Goal: Transaction & Acquisition: Obtain resource

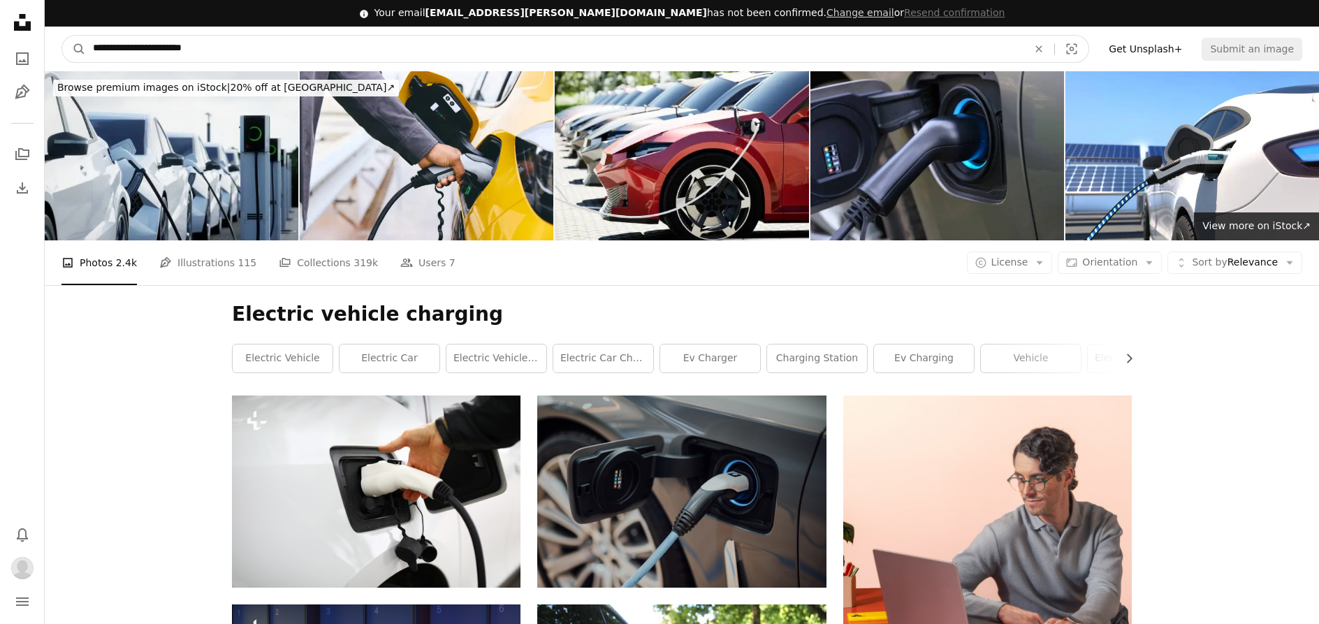
click at [840, 50] on input "**********" at bounding box center [554, 49] width 937 height 27
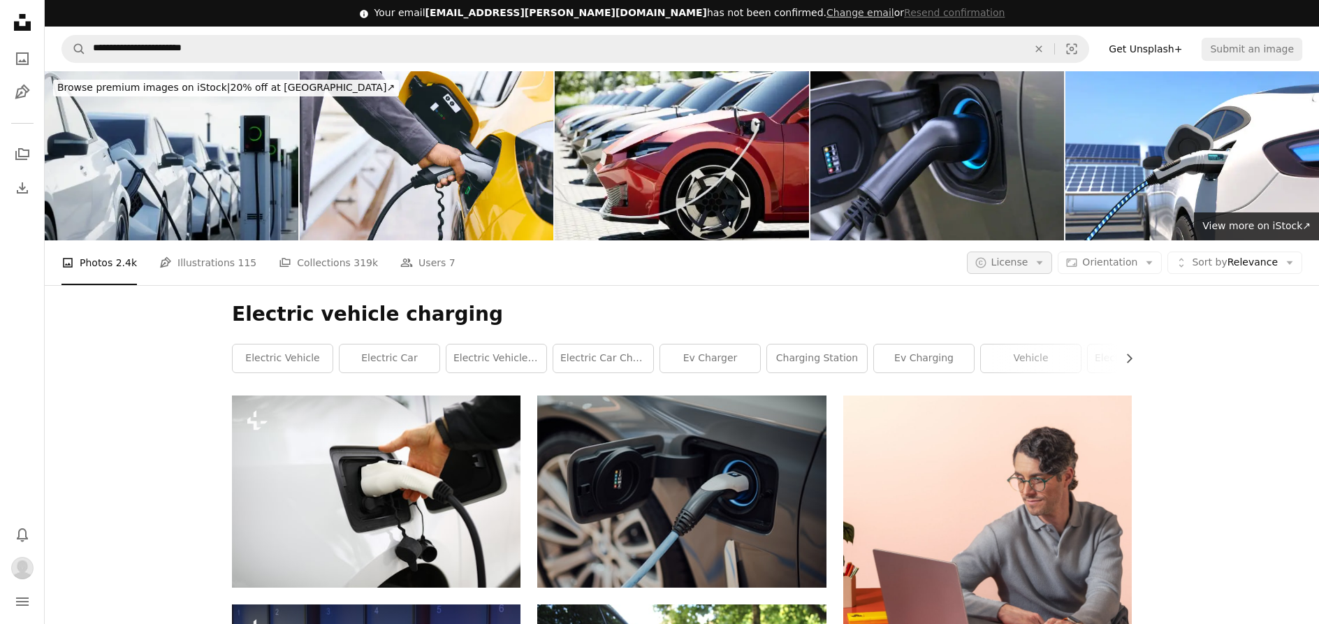
click at [1029, 254] on button "A copyright icon © License Arrow down" at bounding box center [1010, 262] width 86 height 22
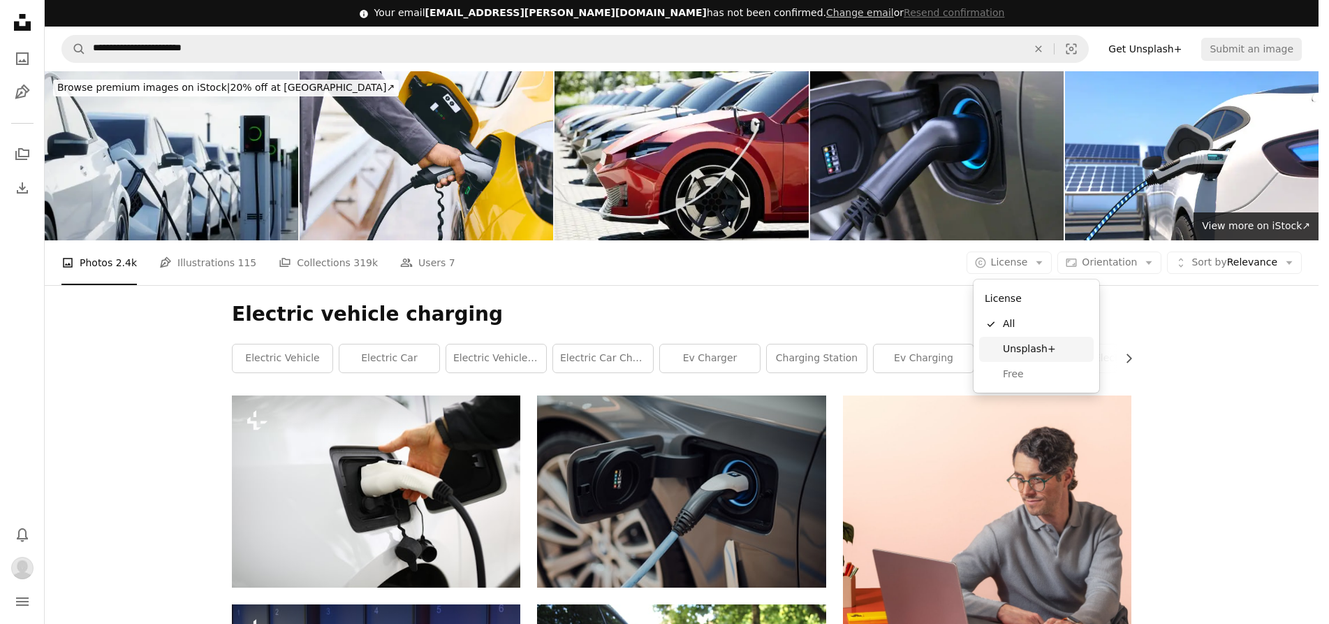
click at [1018, 339] on link "Unsplash+" at bounding box center [1036, 349] width 115 height 25
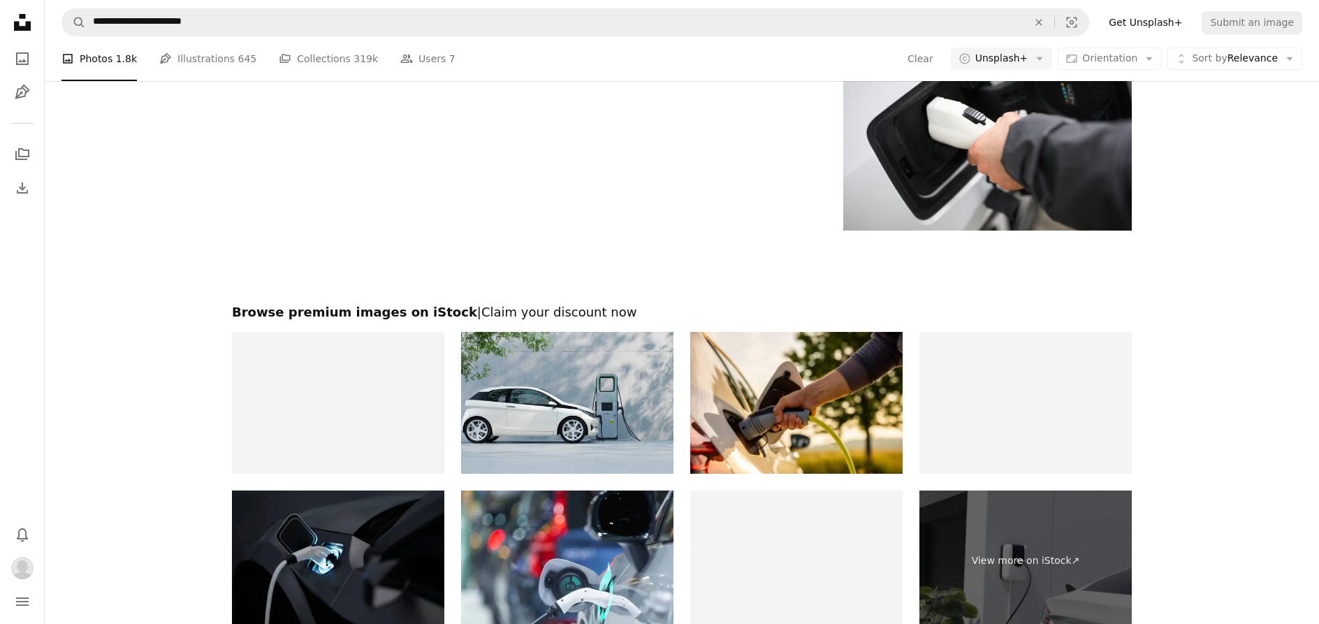
scroll to position [2487, 0]
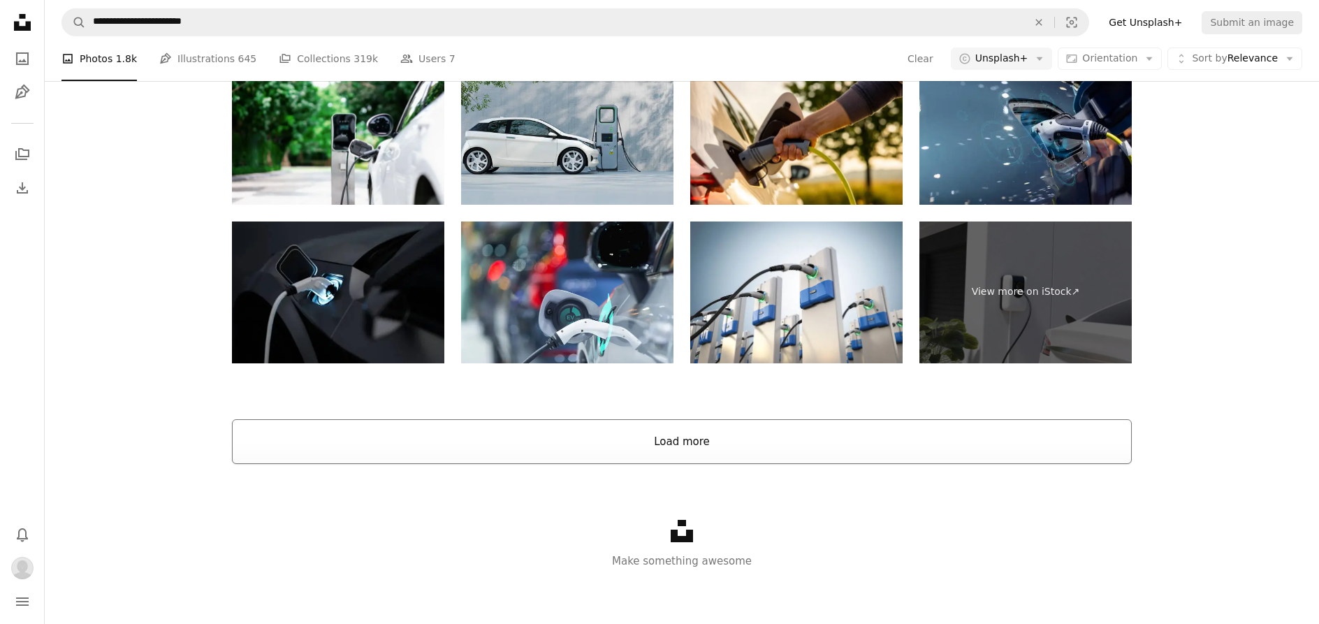
click at [808, 439] on button "Load more" at bounding box center [682, 441] width 900 height 45
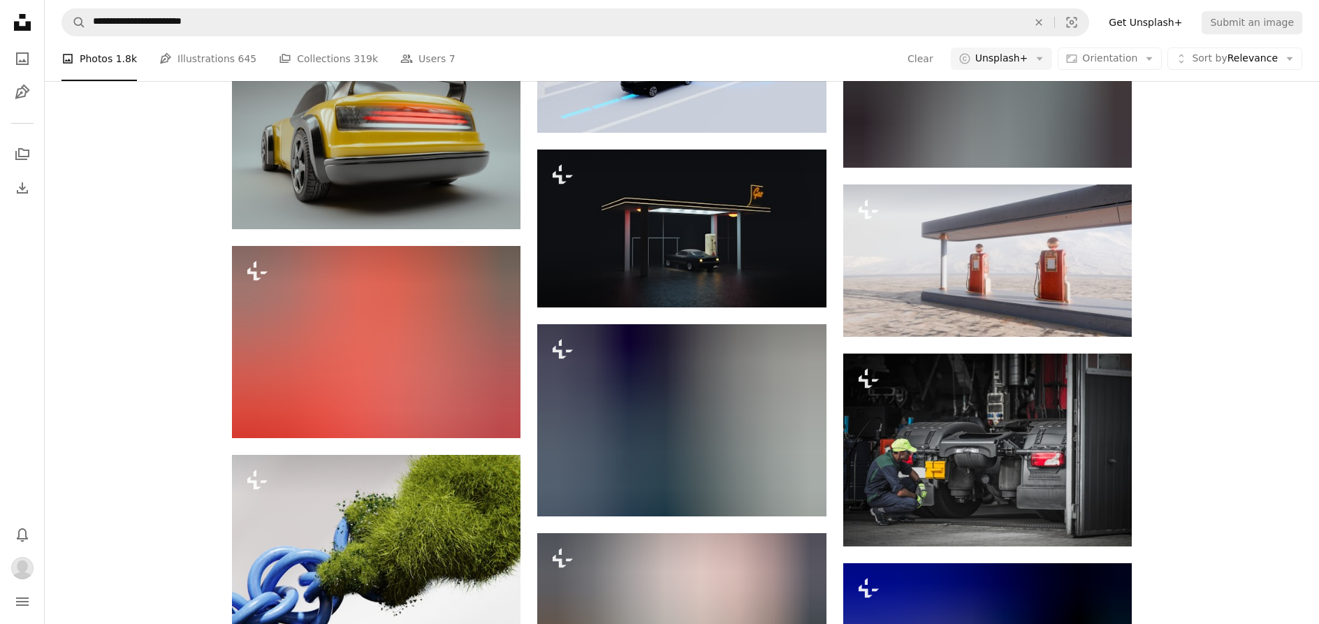
scroll to position [11891, 0]
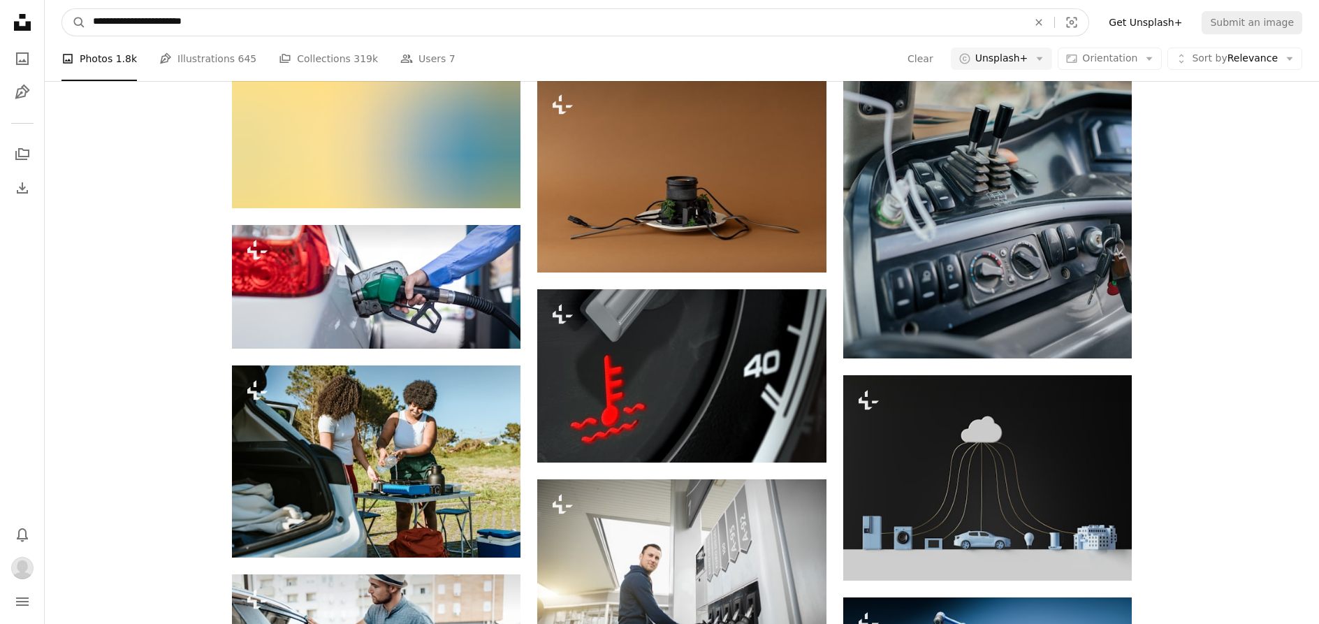
drag, startPoint x: 226, startPoint y: 22, endPoint x: 61, endPoint y: -6, distance: 166.5
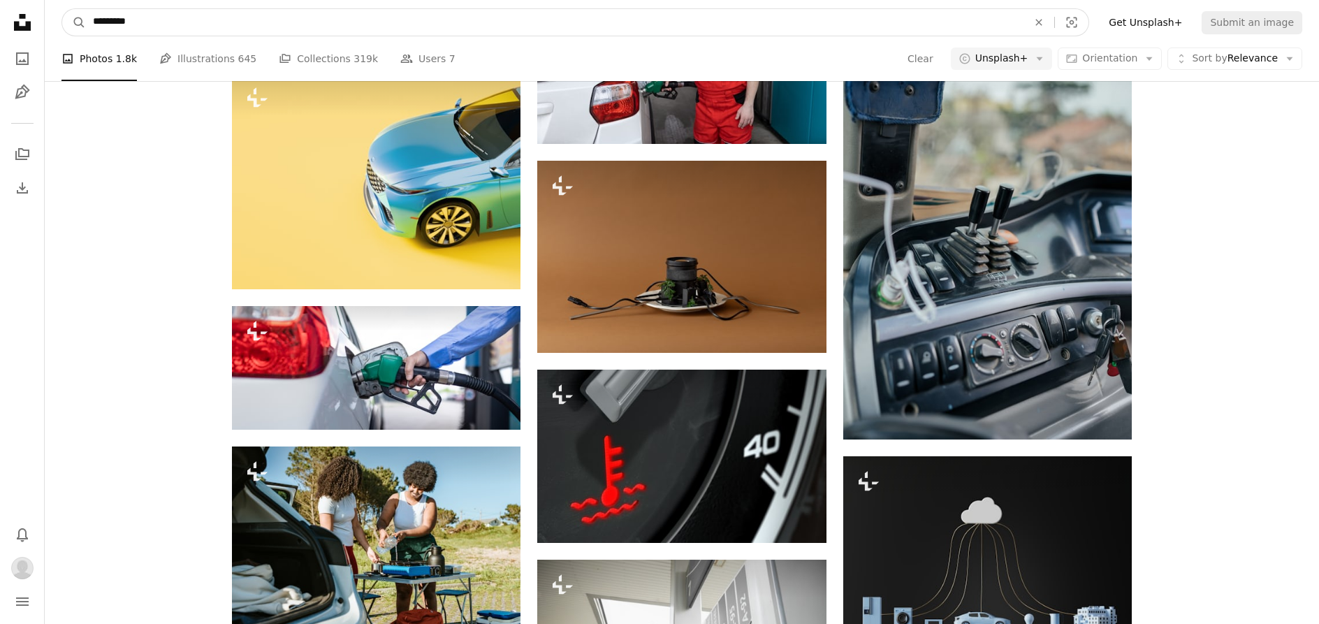
type input "**********"
click button "A magnifying glass" at bounding box center [74, 22] width 24 height 27
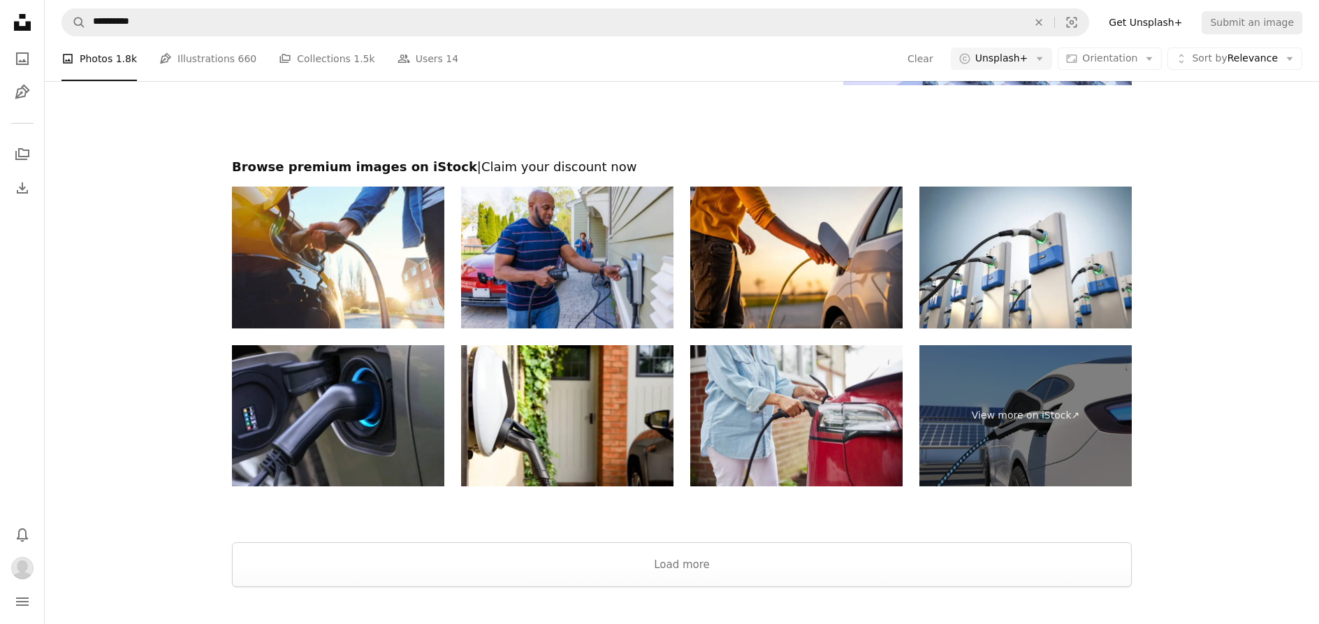
scroll to position [2408, 0]
click at [892, 558] on button "Load more" at bounding box center [682, 563] width 900 height 45
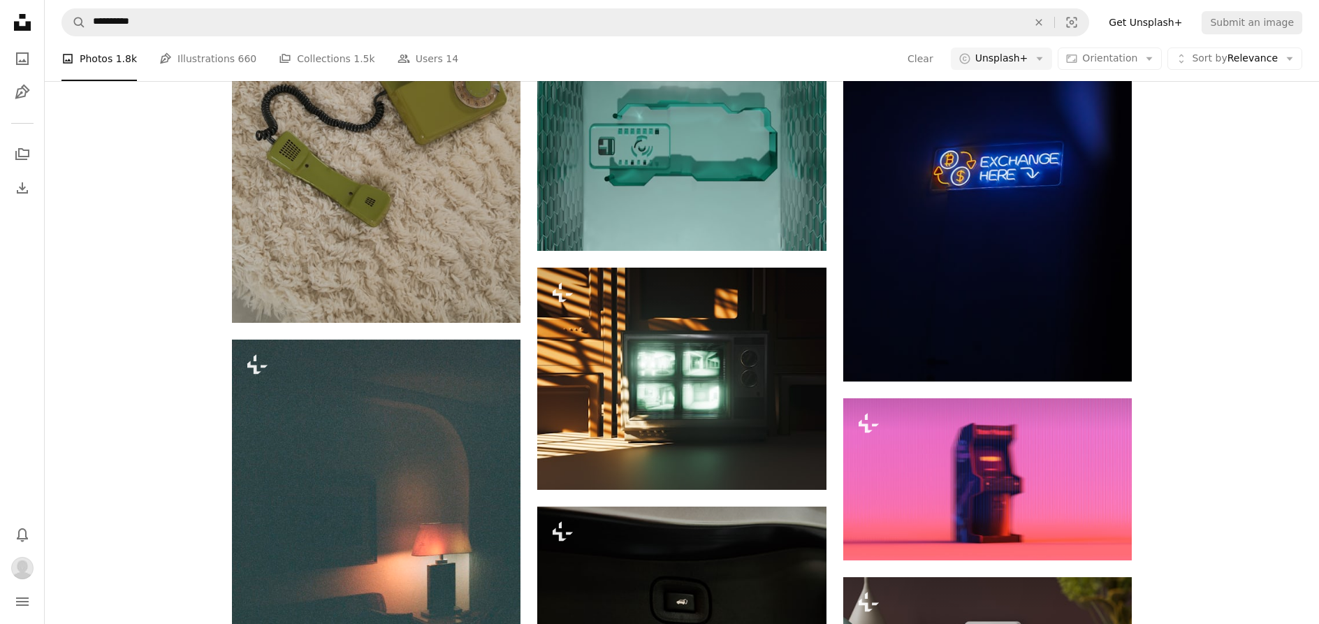
scroll to position [7503, 0]
